Goal: Complete application form: Complete application form

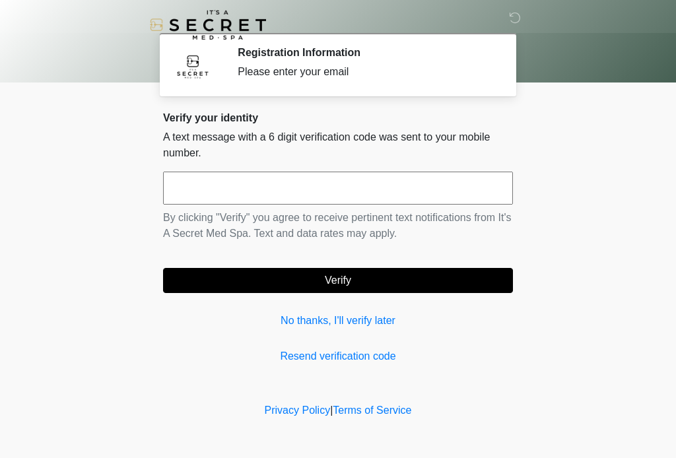
click at [273, 186] on input "text" at bounding box center [338, 188] width 350 height 33
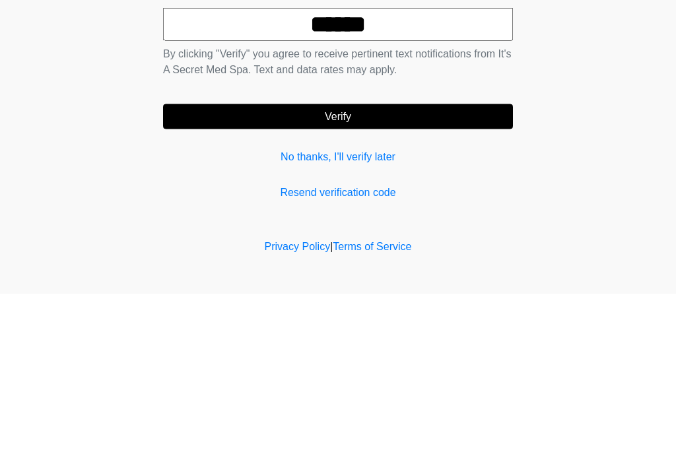
type input "******"
click at [355, 268] on button "Verify" at bounding box center [338, 280] width 350 height 25
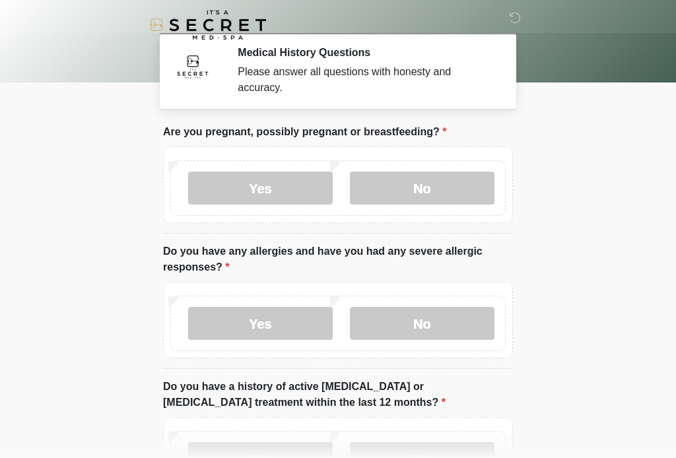
click at [427, 188] on label "No" at bounding box center [422, 188] width 145 height 33
click at [433, 328] on label "No" at bounding box center [422, 323] width 145 height 33
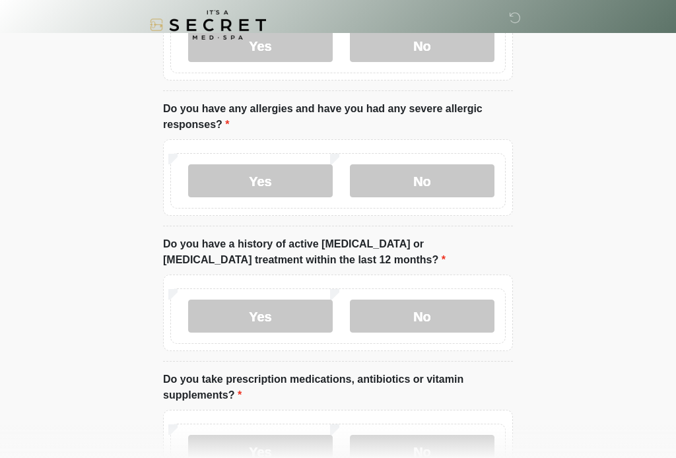
scroll to position [152, 0]
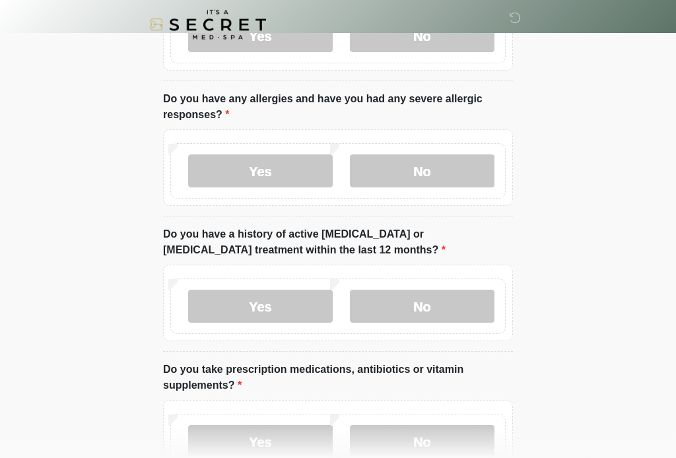
click at [439, 301] on label "No" at bounding box center [422, 307] width 145 height 33
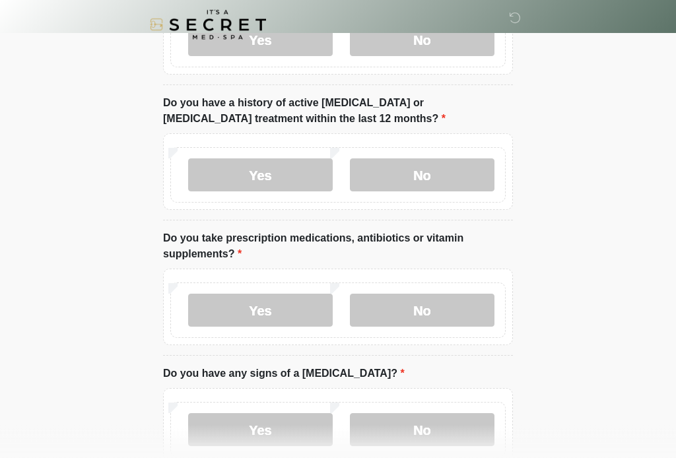
scroll to position [285, 0]
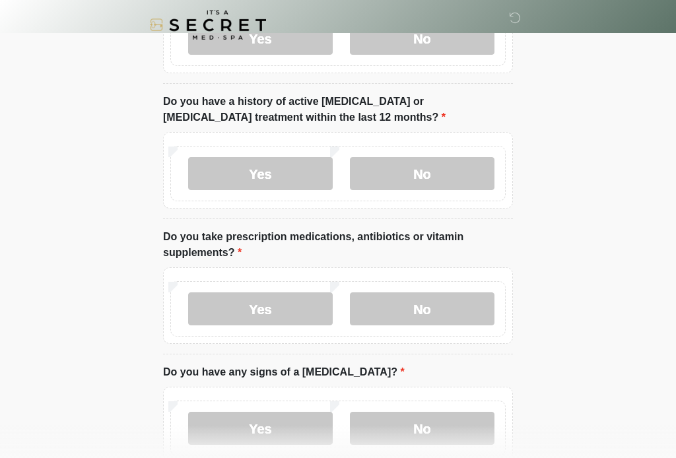
click at [287, 305] on label "Yes" at bounding box center [260, 309] width 145 height 33
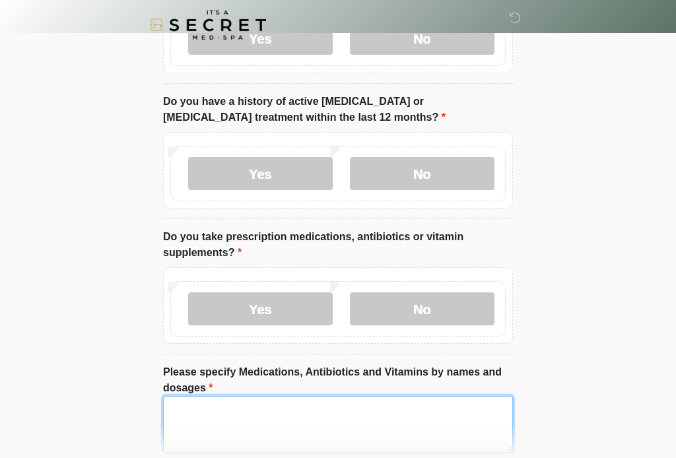
click at [238, 418] on textarea "Please specify Medications, Antibiotics and Vitamins by names and dosages" at bounding box center [338, 424] width 350 height 57
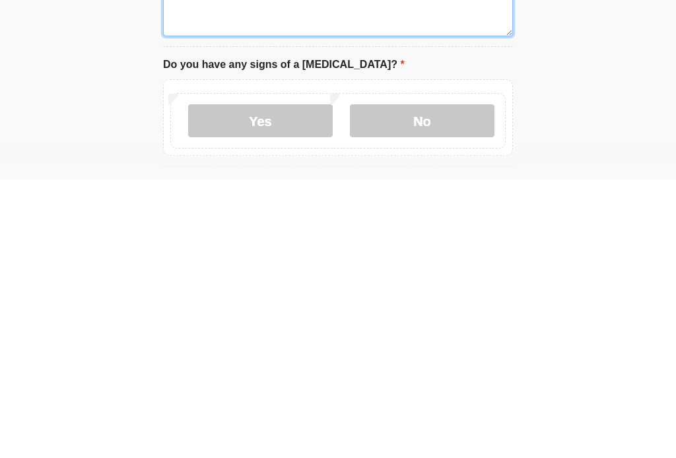
scroll to position [426, 0]
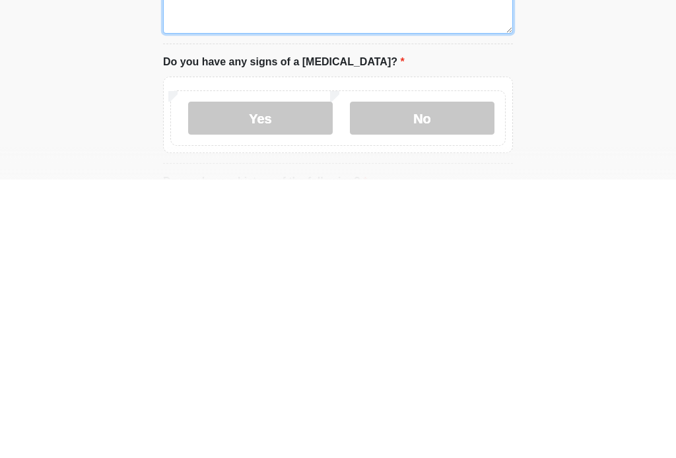
type textarea "**********"
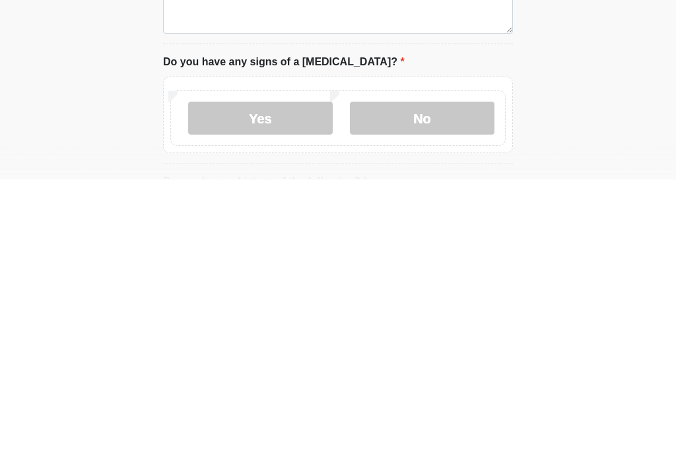
click at [427, 381] on label "No" at bounding box center [422, 397] width 145 height 33
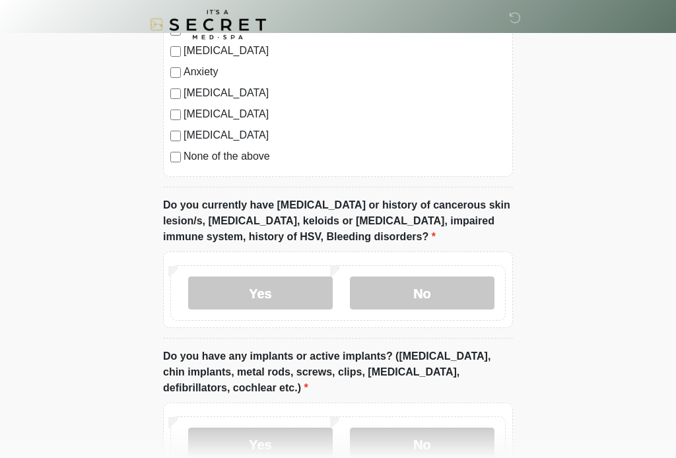
scroll to position [1011, 0]
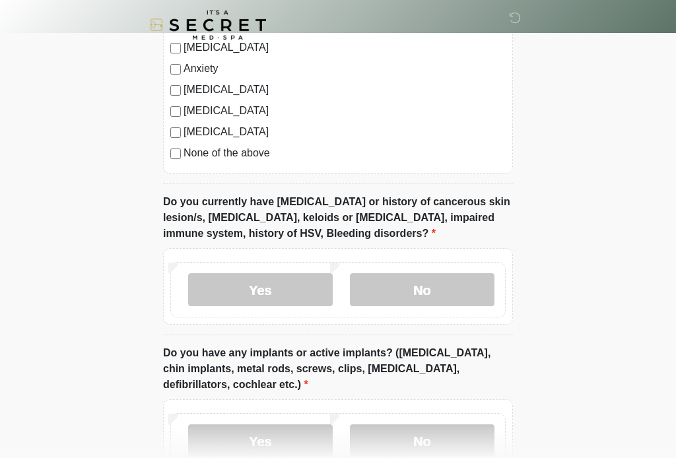
click at [439, 287] on label "No" at bounding box center [422, 289] width 145 height 33
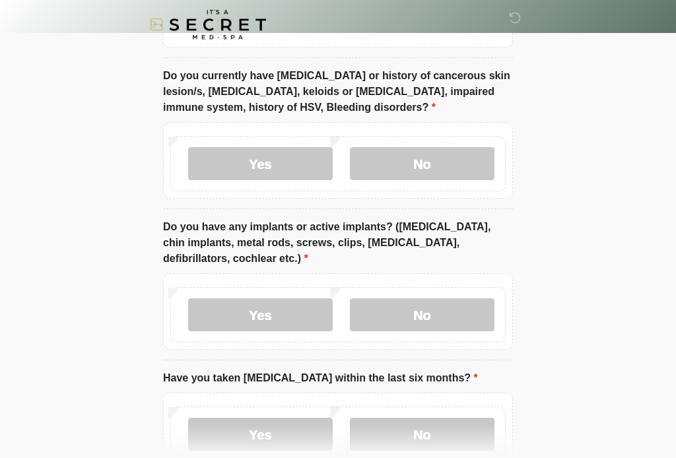
scroll to position [1138, 0]
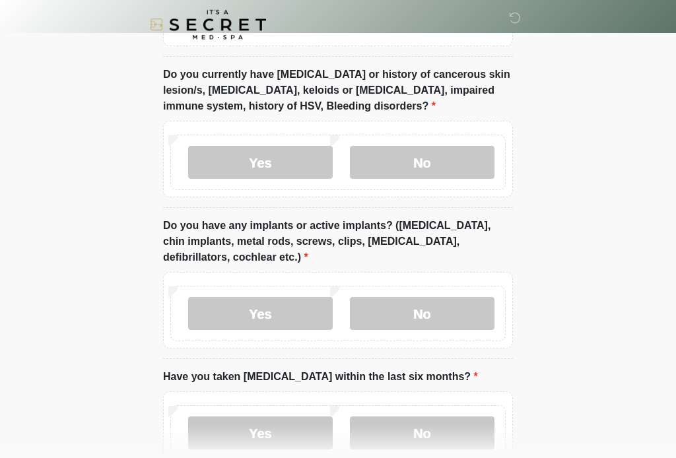
click at [429, 310] on label "No" at bounding box center [422, 314] width 145 height 33
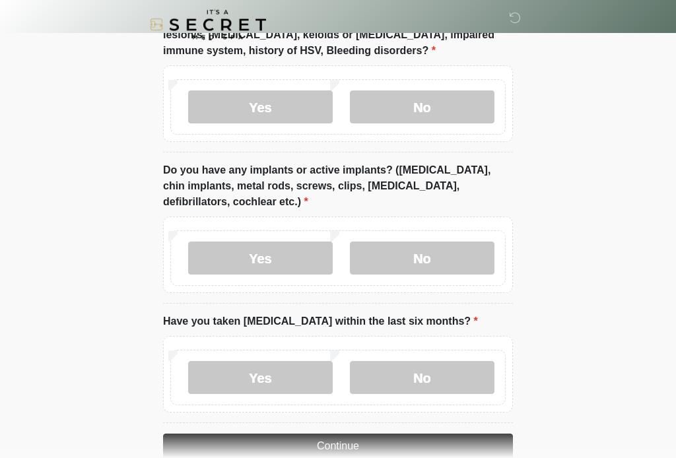
scroll to position [1243, 0]
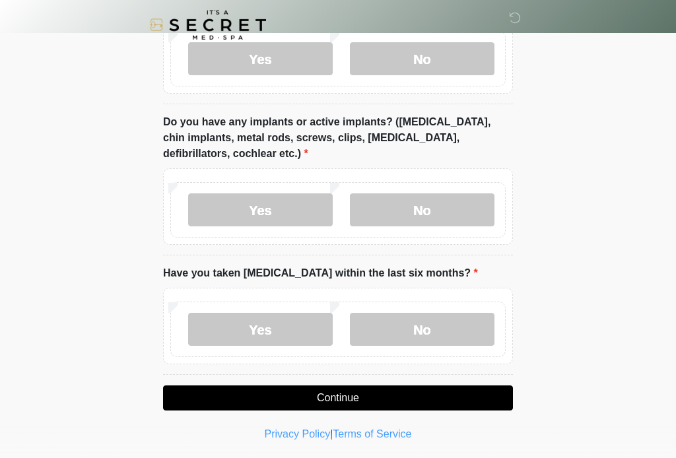
click at [421, 319] on label "No" at bounding box center [422, 329] width 145 height 33
click at [382, 393] on button "Continue" at bounding box center [338, 398] width 350 height 25
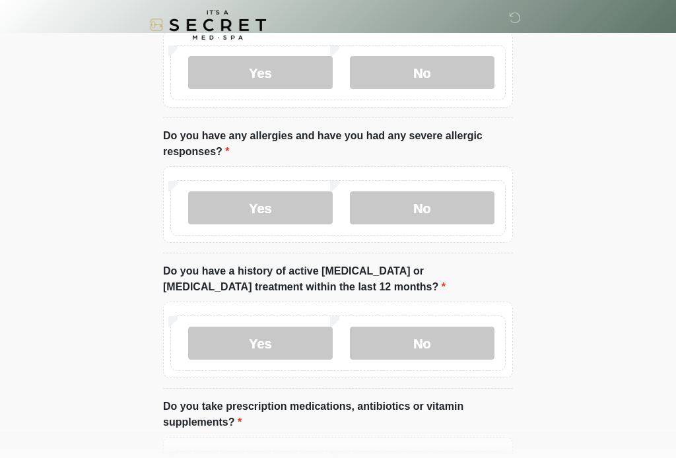
scroll to position [0, 0]
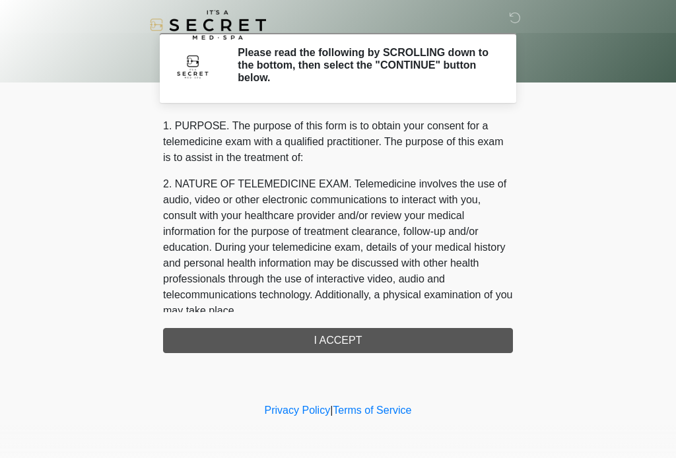
click at [357, 342] on div "1. PURPOSE. The purpose of this form is to obtain your consent for a telemedici…" at bounding box center [338, 235] width 350 height 235
click at [329, 340] on div "1. PURPOSE. The purpose of this form is to obtain your consent for a telemedici…" at bounding box center [338, 235] width 350 height 235
click at [312, 344] on div "1. PURPOSE. The purpose of this form is to obtain your consent for a telemedici…" at bounding box center [338, 235] width 350 height 235
click at [361, 342] on div "1. PURPOSE. The purpose of this form is to obtain your consent for a telemedici…" at bounding box center [338, 235] width 350 height 235
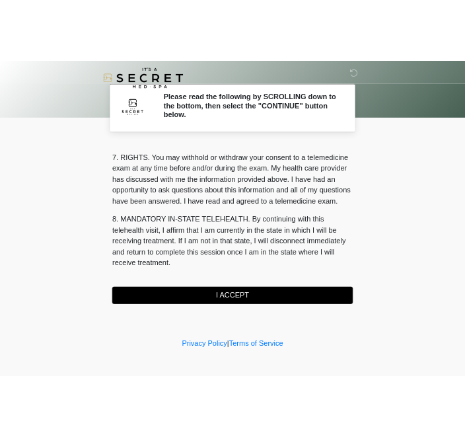
scroll to position [572, 0]
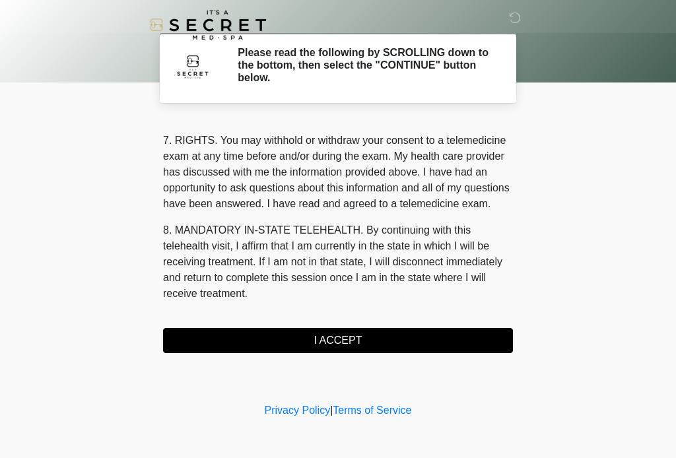
click at [344, 342] on button "I ACCEPT" at bounding box center [338, 340] width 350 height 25
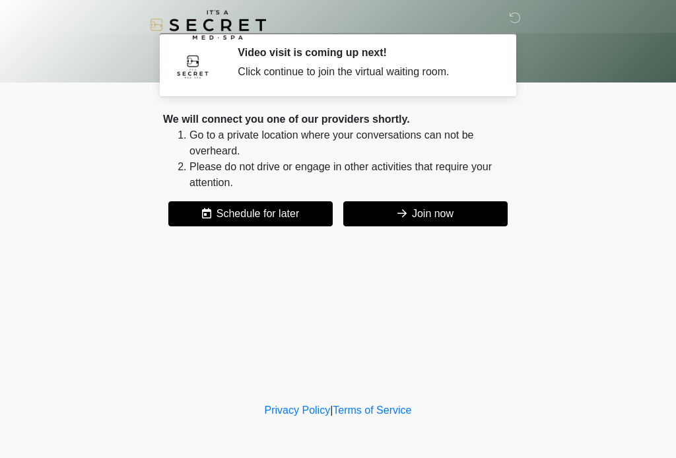
click at [424, 221] on button "Join now" at bounding box center [426, 213] width 164 height 25
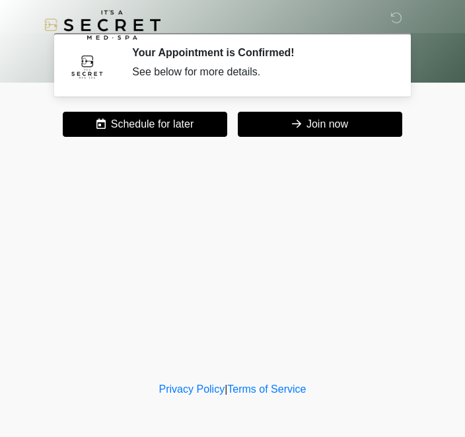
click at [364, 126] on button "Join now" at bounding box center [320, 124] width 164 height 25
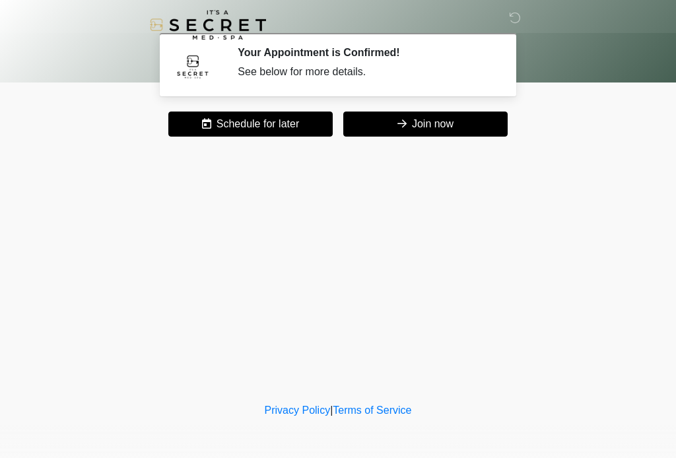
click at [47, 6] on nav at bounding box center [328, 25] width 676 height 50
click at [519, 23] on icon at bounding box center [515, 18] width 12 height 12
